Goal: Task Accomplishment & Management: Manage account settings

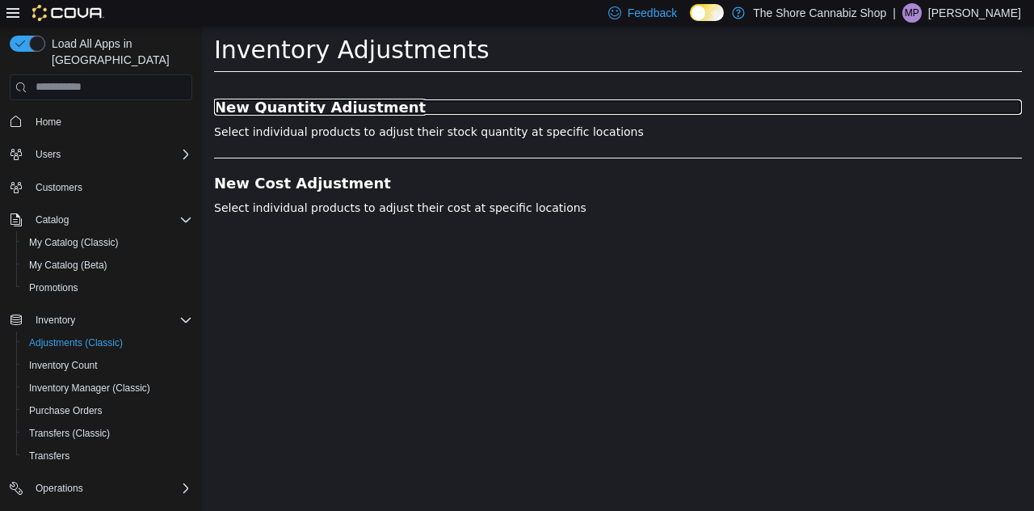
click at [319, 101] on h3 "New Quantity Adjustment" at bounding box center [618, 107] width 808 height 16
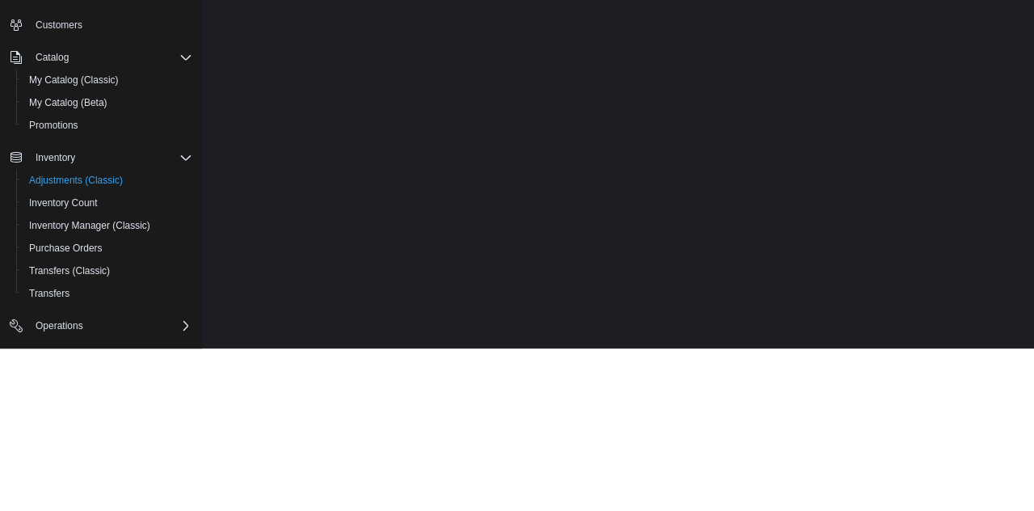
scroll to position [29, 0]
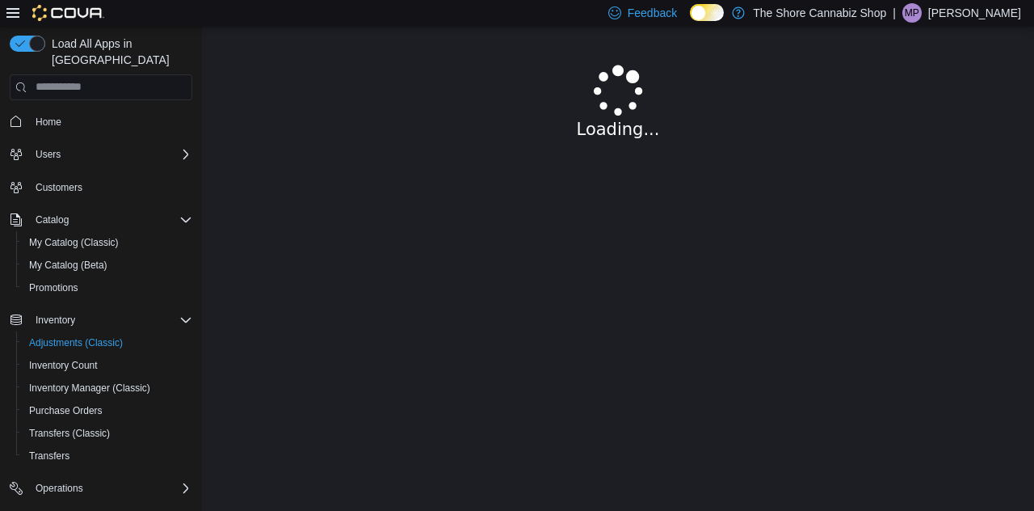
click at [1011, 15] on p "[PERSON_NAME]" at bounding box center [974, 12] width 93 height 19
click at [932, 176] on span "Sign Out" at bounding box center [917, 184] width 44 height 16
